Goal: Complete application form

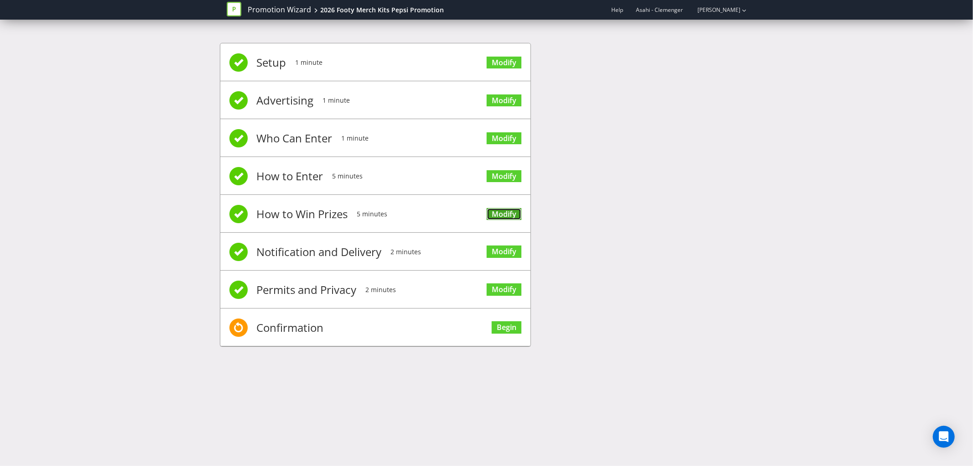
click at [508, 212] on link "Modify" at bounding box center [504, 214] width 35 height 12
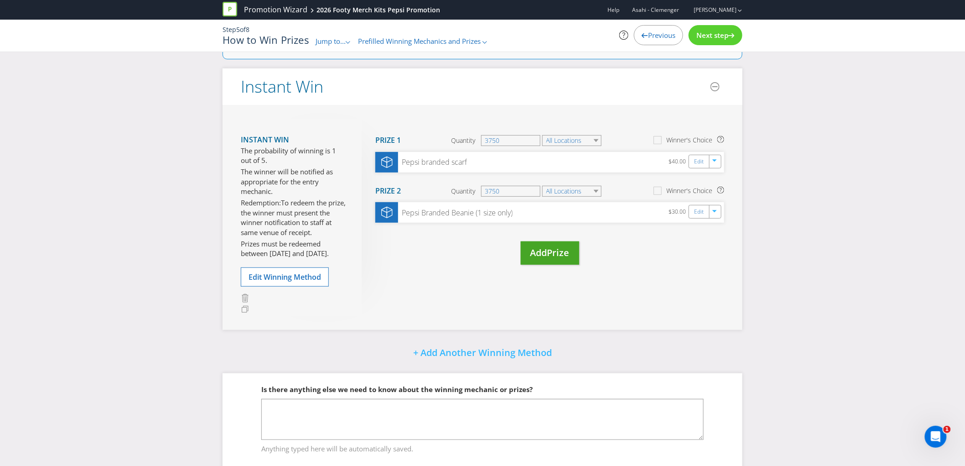
scroll to position [83, 0]
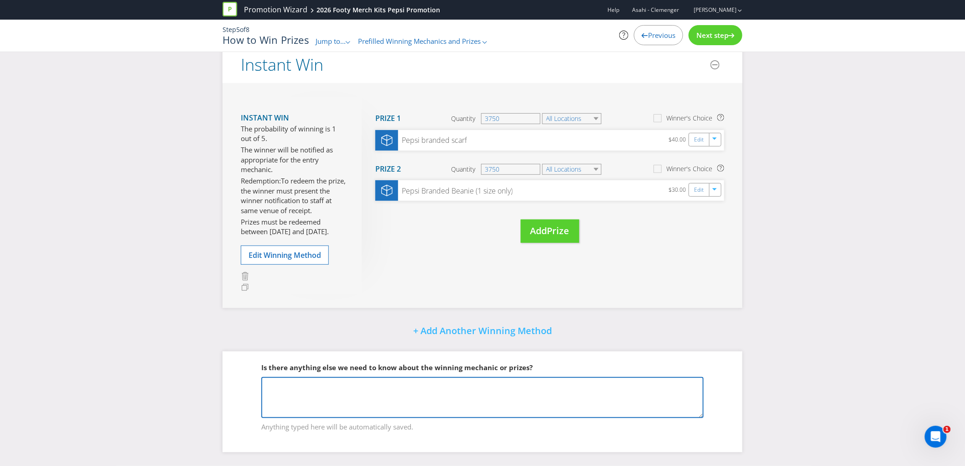
click at [562, 389] on textarea at bounding box center [482, 397] width 442 height 41
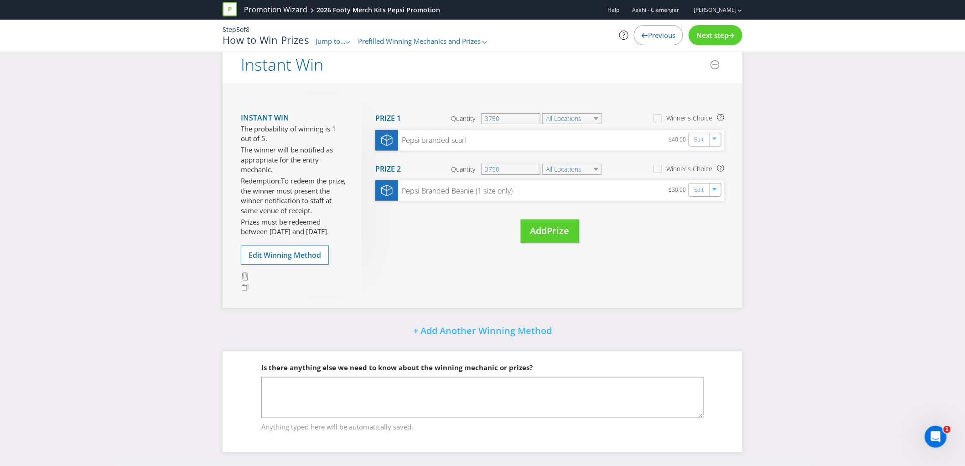
click at [718, 40] on div "Next step" at bounding box center [716, 35] width 54 height 20
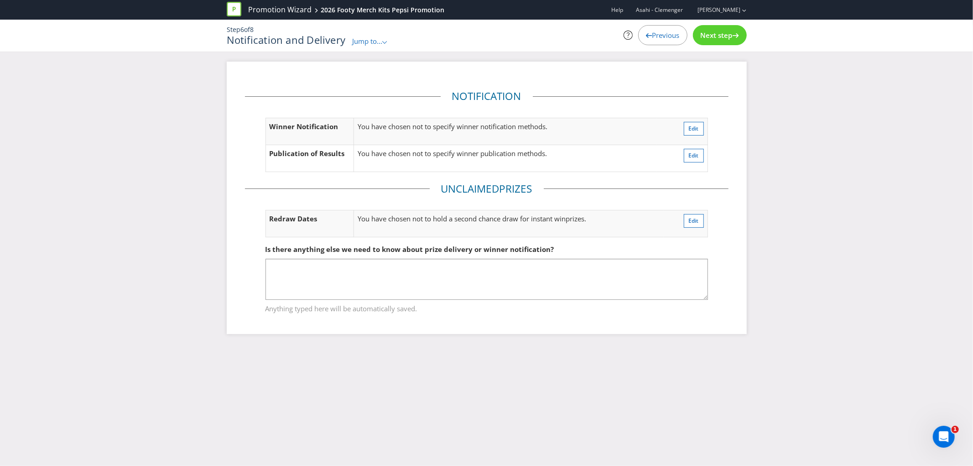
click at [646, 33] on icon at bounding box center [649, 35] width 6 height 5
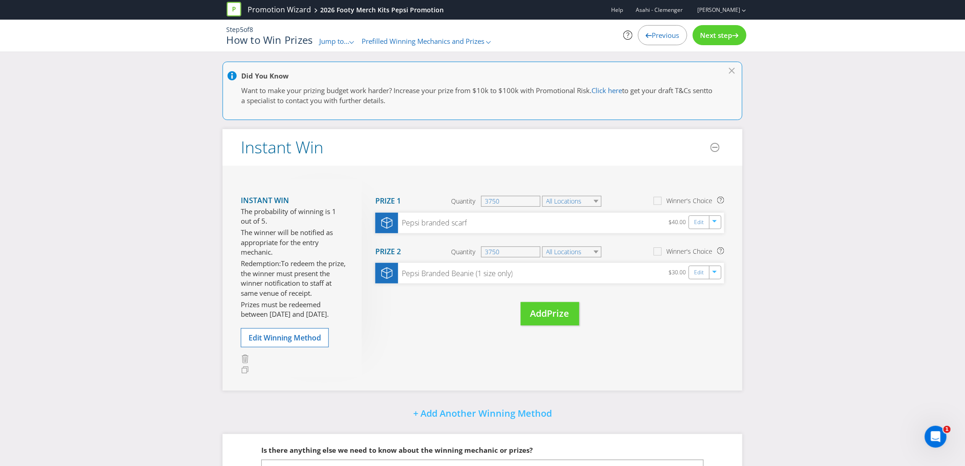
click at [658, 35] on span "Previous" at bounding box center [665, 35] width 27 height 9
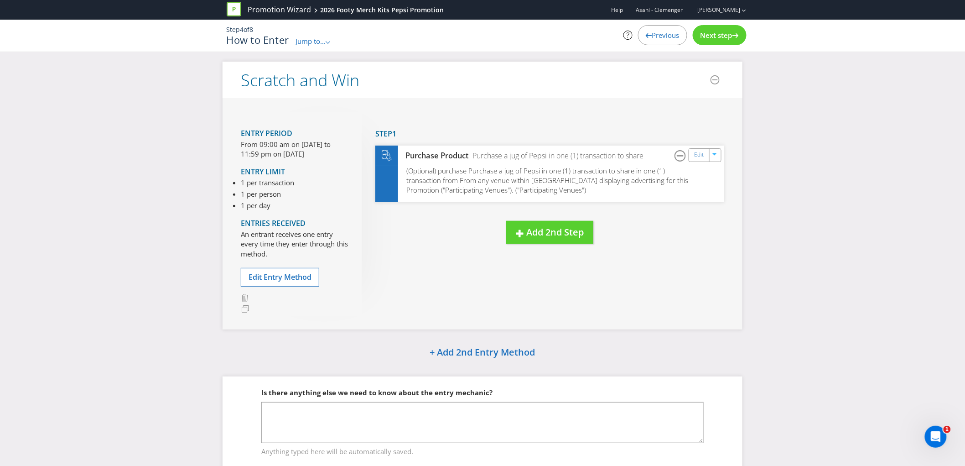
click at [715, 36] on span "Next step" at bounding box center [717, 35] width 32 height 9
